Goal: Task Accomplishment & Management: Manage account settings

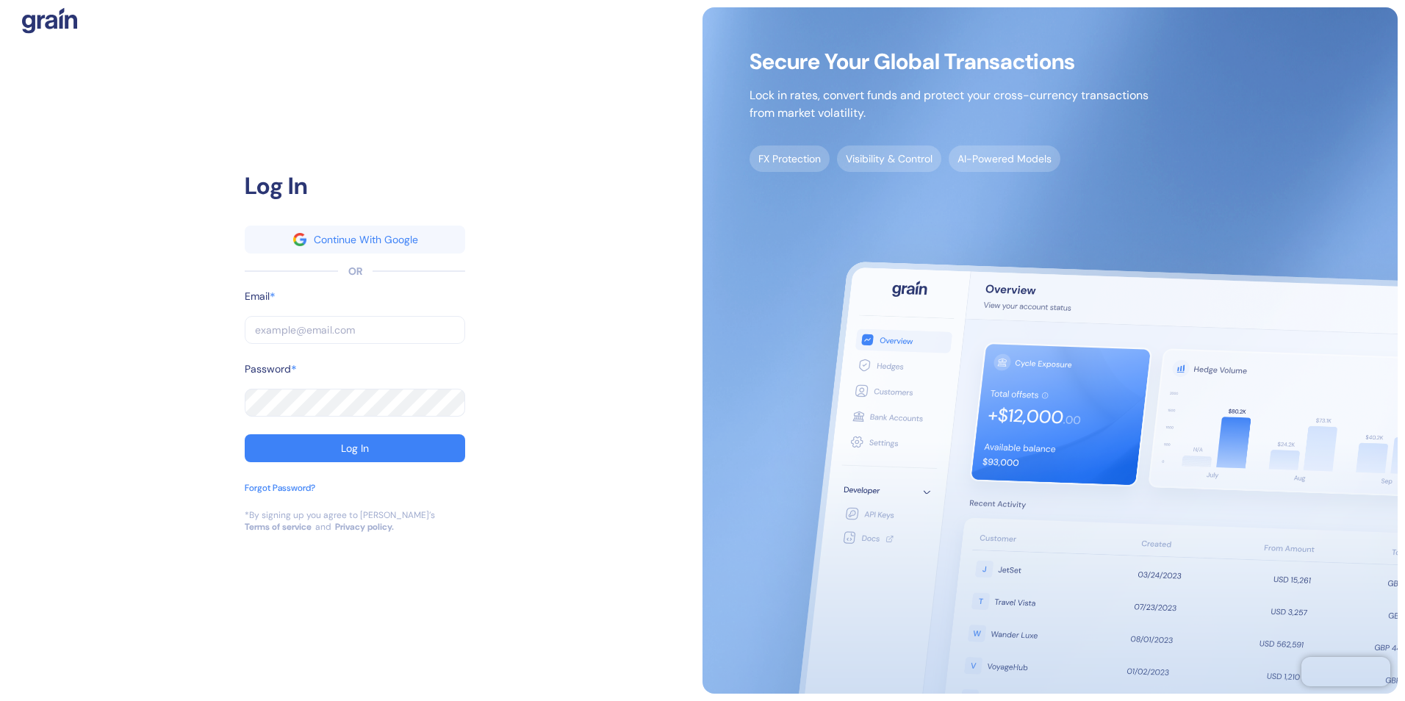
type input "[EMAIL_ADDRESS][PERSON_NAME][PERSON_NAME][DOMAIN_NAME]"
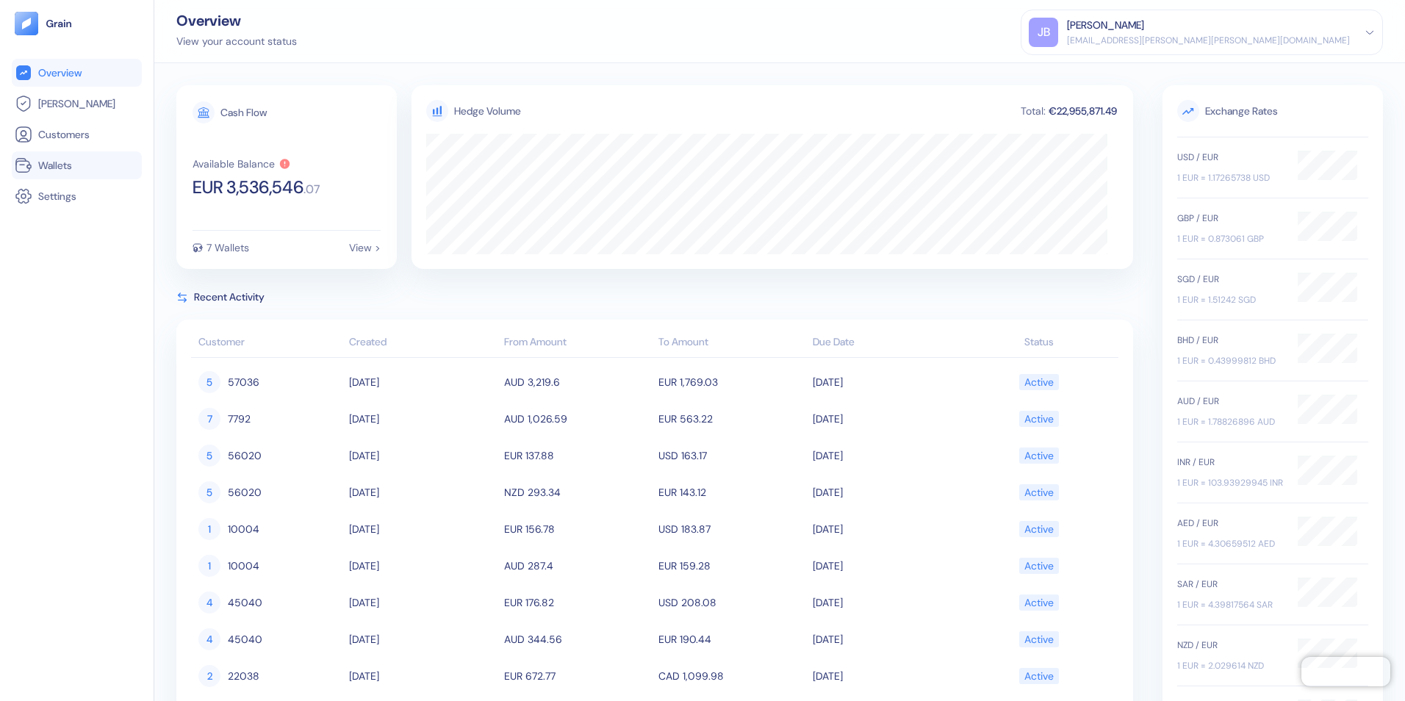
click at [65, 168] on span "Wallets" at bounding box center [55, 165] width 34 height 15
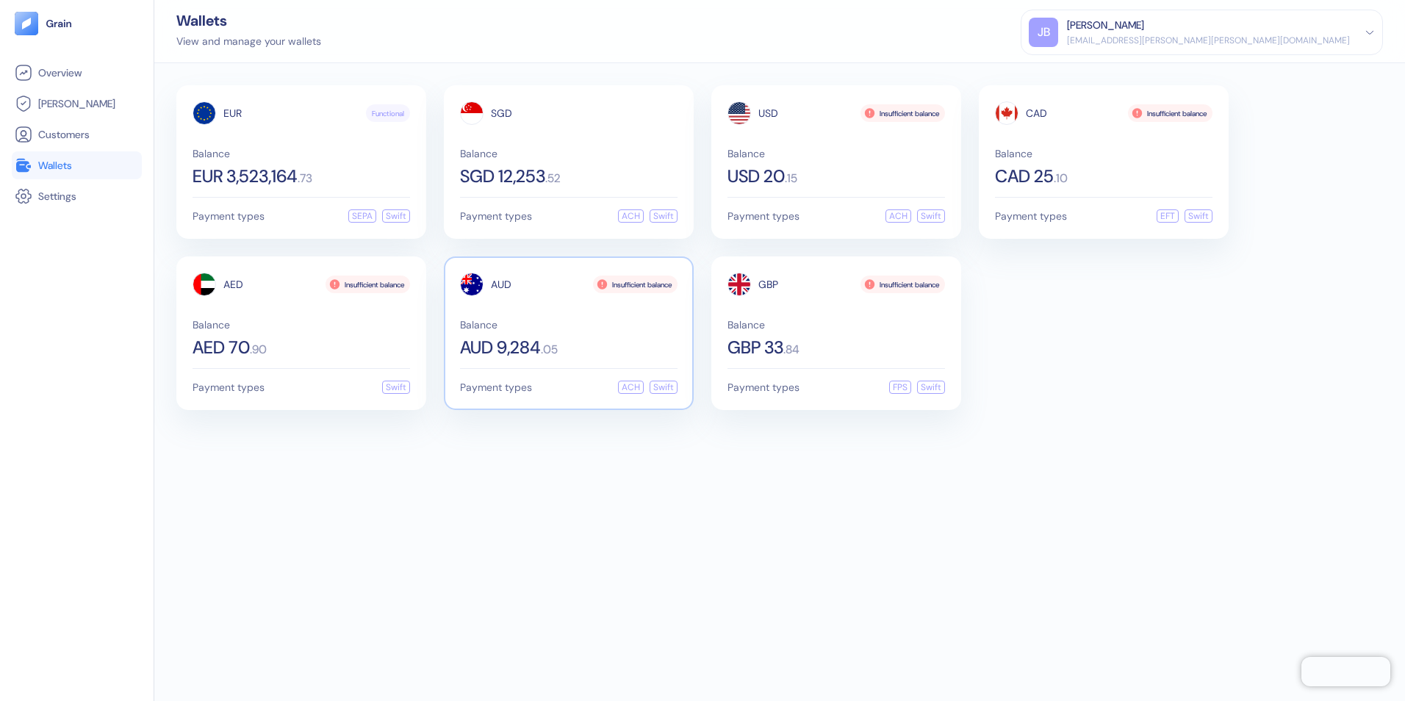
click at [532, 315] on div "AUD Insufficient balance Balance AUD 9,284 . 05" at bounding box center [569, 315] width 218 height 84
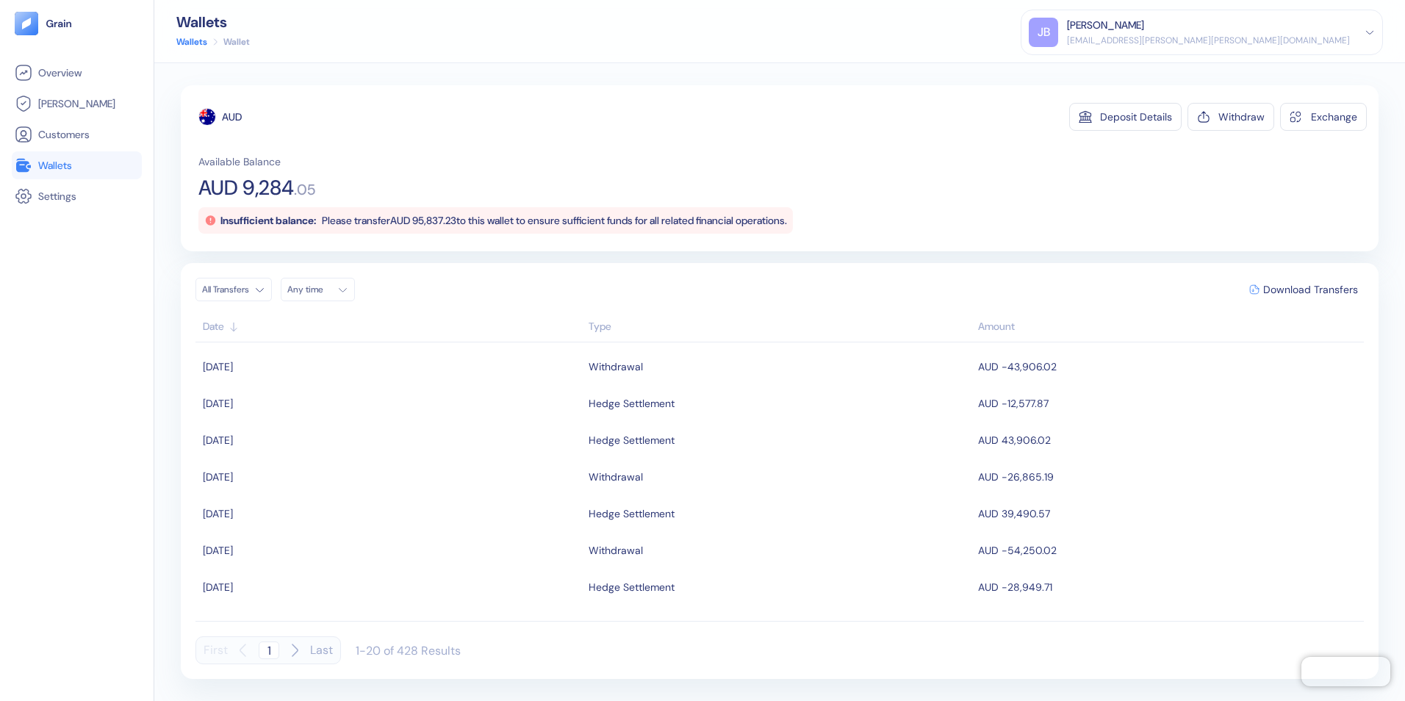
click at [68, 164] on span "Wallets" at bounding box center [55, 165] width 34 height 15
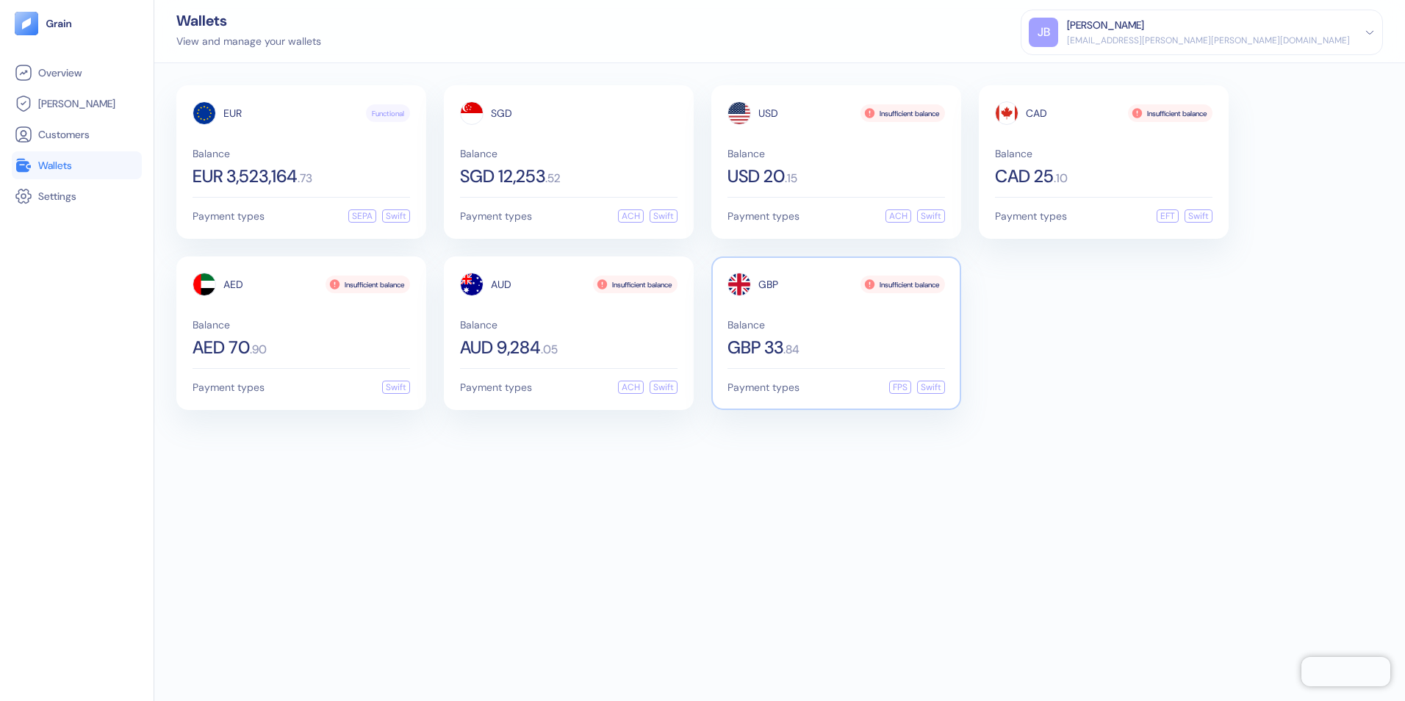
click at [807, 361] on div "GBP Insufficient balance Balance GBP 33 . 84 Payment types FPS Swift" at bounding box center [836, 334] width 250 height 154
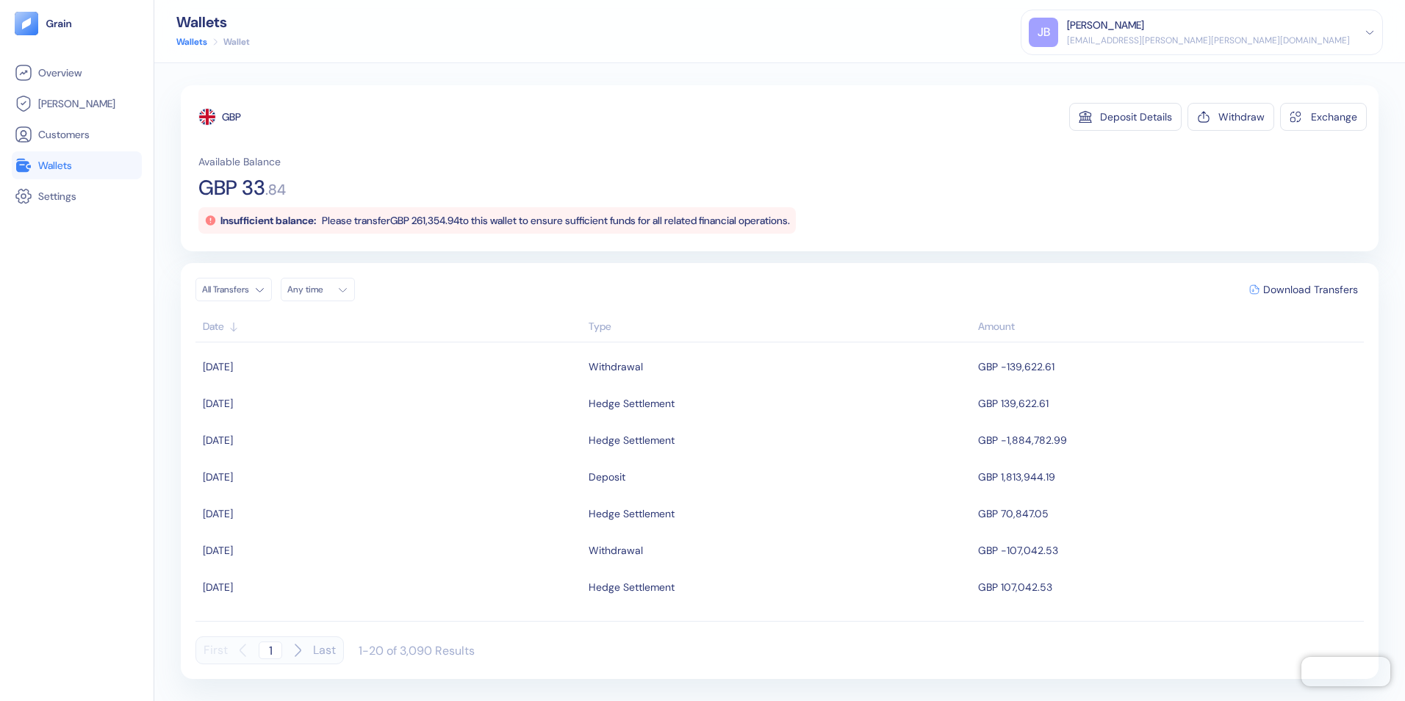
click at [55, 168] on span "Wallets" at bounding box center [55, 165] width 34 height 15
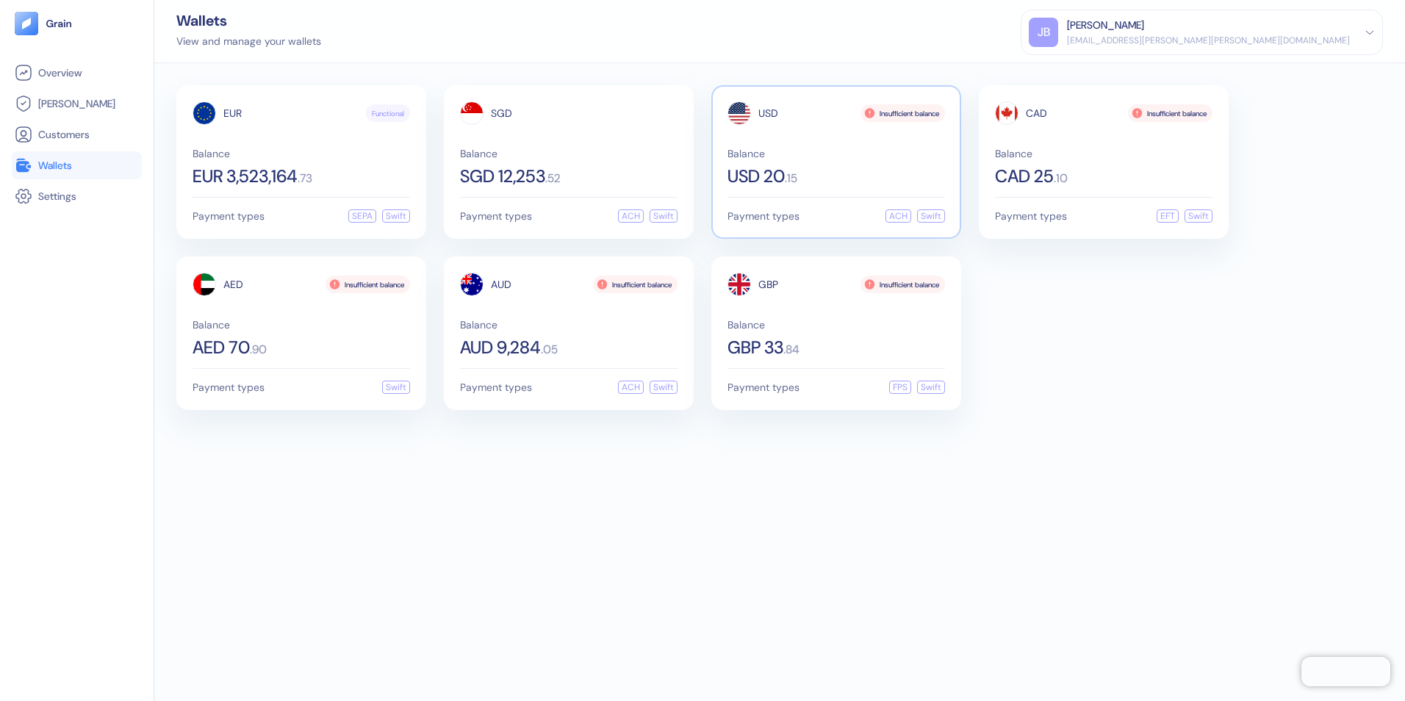
click at [816, 179] on div "USD 20 . 15" at bounding box center [837, 177] width 218 height 18
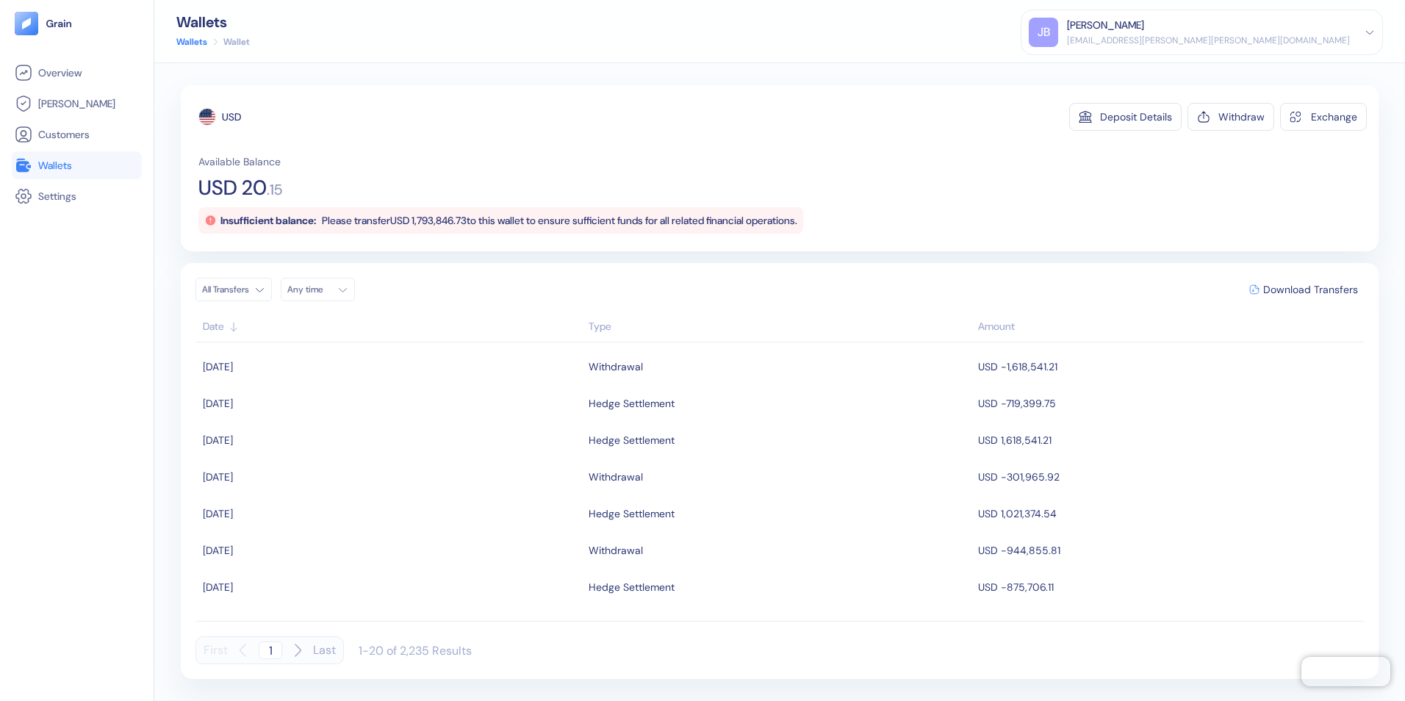
click at [52, 165] on span "Wallets" at bounding box center [55, 165] width 34 height 15
